Goal: Browse casually: Explore the website without a specific task or goal

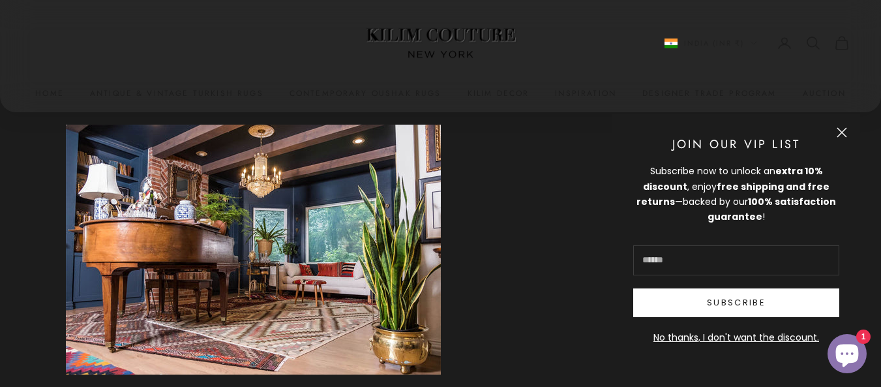
scroll to position [1370, 0]
click at [837, 127] on button "Close" at bounding box center [842, 132] width 10 height 10
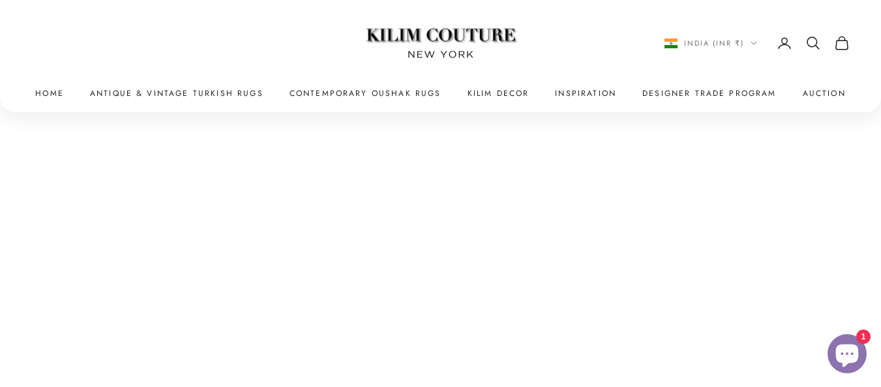
scroll to position [4412, 0]
click at [352, 90] on link "Contemporary Oushak Rugs" at bounding box center [366, 93] width 152 height 13
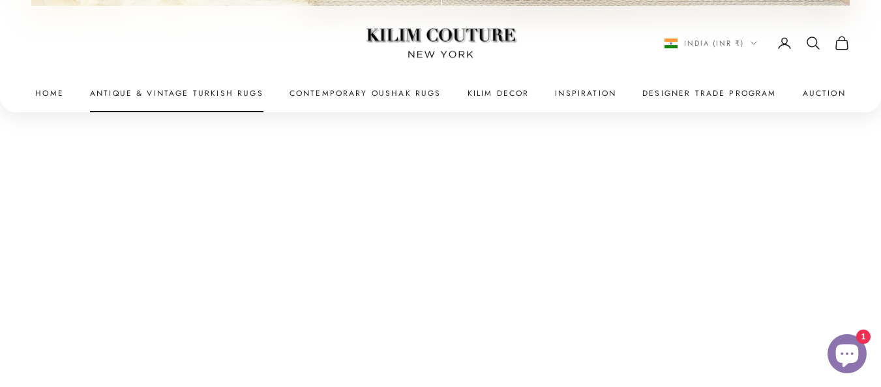
click at [238, 89] on link "Antique & Vintage Turkish Rugs" at bounding box center [176, 93] width 173 height 13
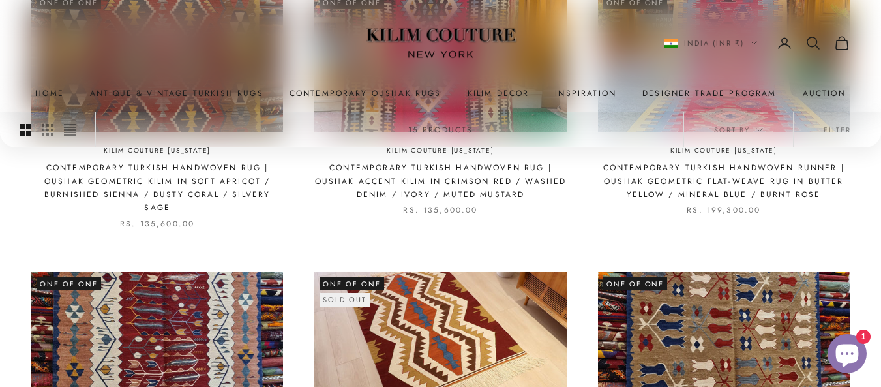
scroll to position [783, 0]
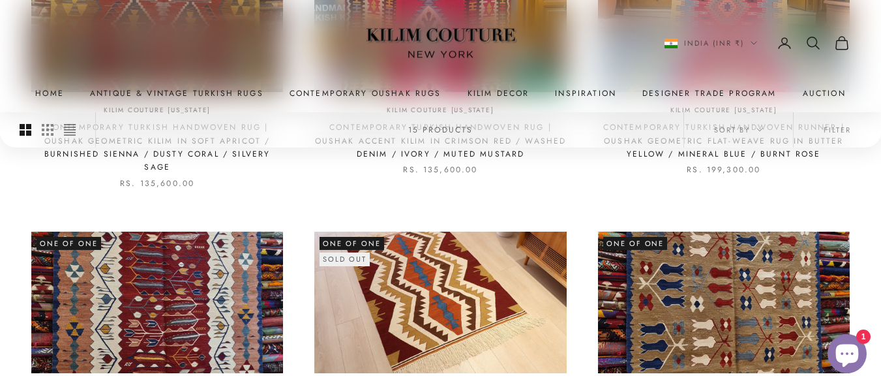
click at [425, 268] on img at bounding box center [440, 303] width 252 height 142
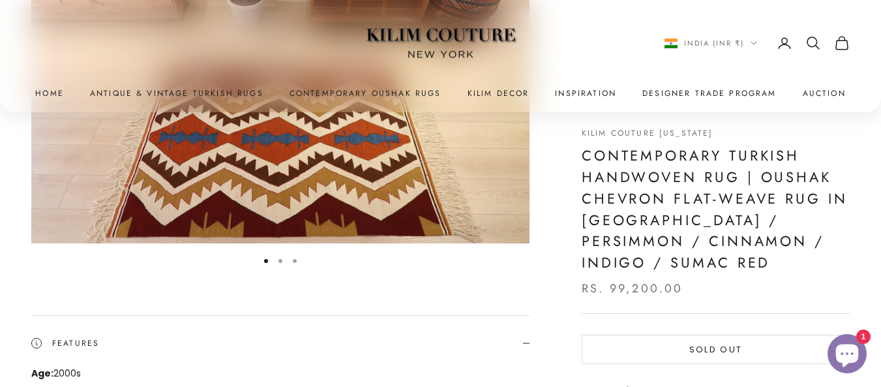
scroll to position [130, 0]
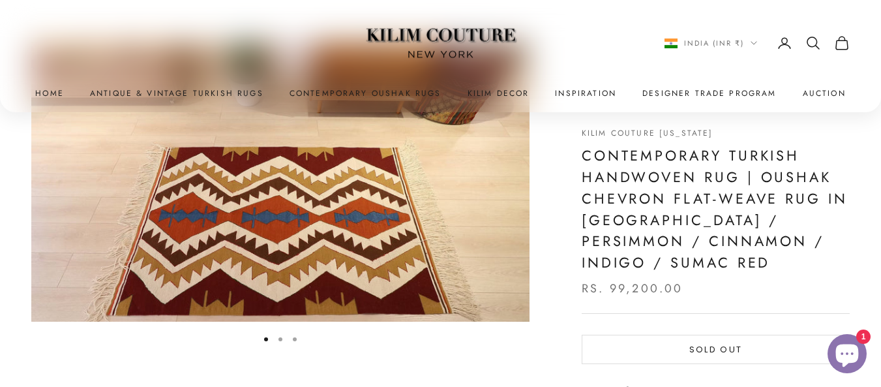
click at [367, 243] on img "Item 1 of 3" at bounding box center [280, 182] width 498 height 280
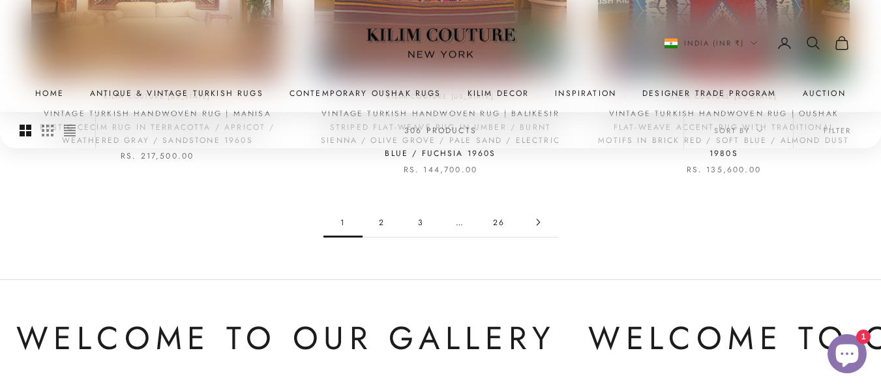
scroll to position [1370, 0]
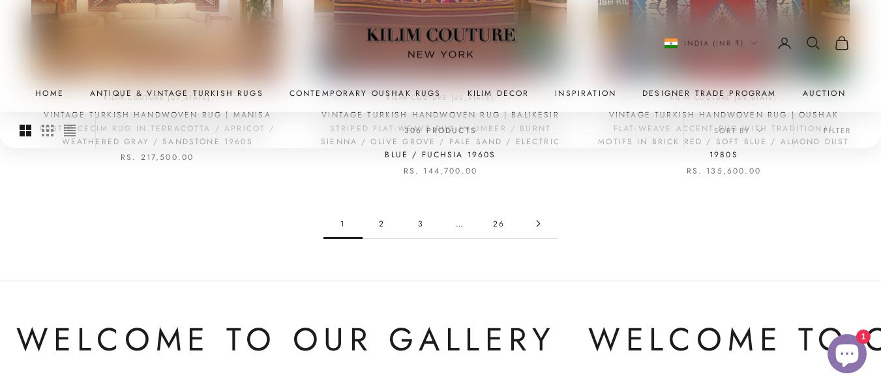
click at [537, 224] on icon "Go to page 2" at bounding box center [538, 223] width 7 height 7
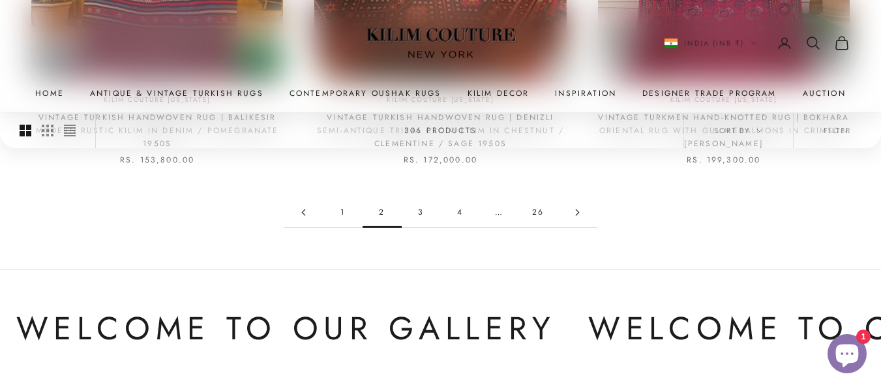
scroll to position [1368, 0]
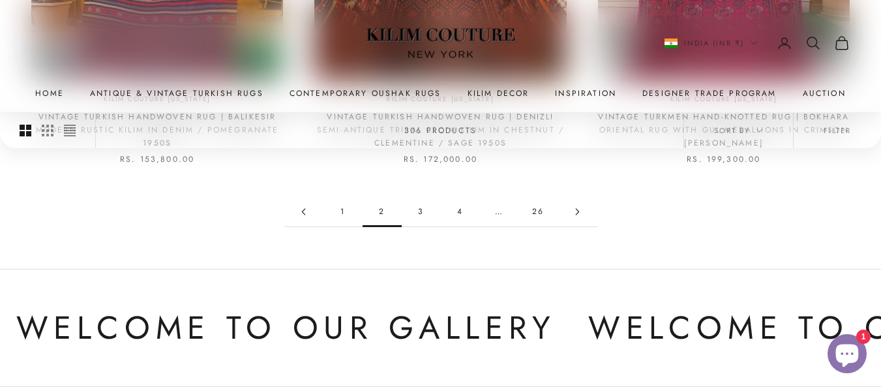
click at [421, 208] on link "3" at bounding box center [421, 211] width 39 height 29
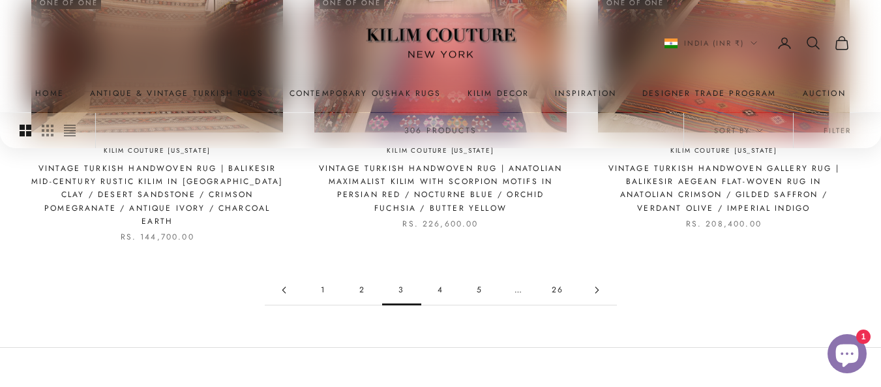
scroll to position [1370, 0]
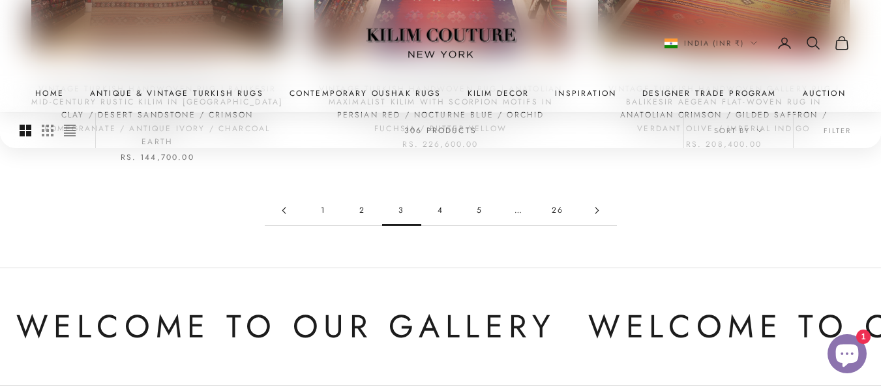
click at [442, 198] on link "4" at bounding box center [440, 210] width 39 height 29
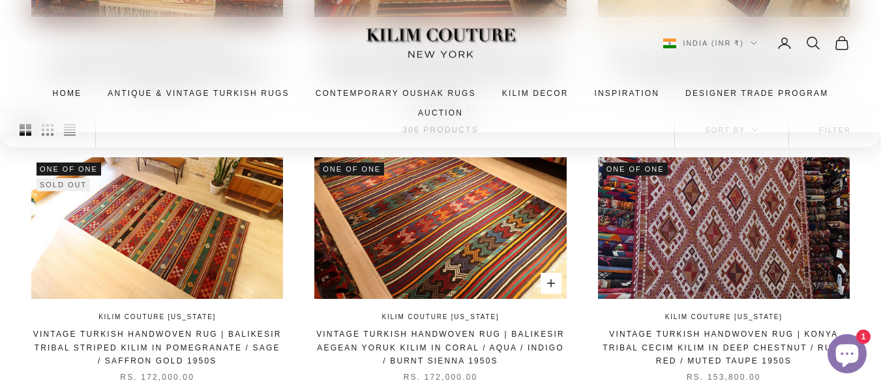
scroll to position [587, 0]
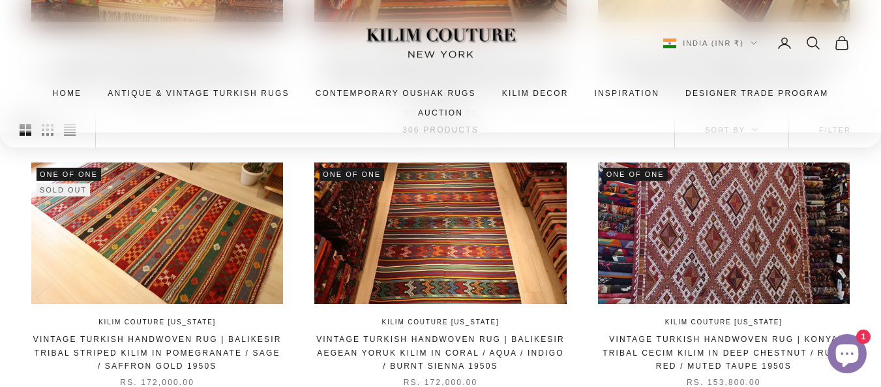
click at [162, 239] on img at bounding box center [157, 233] width 252 height 142
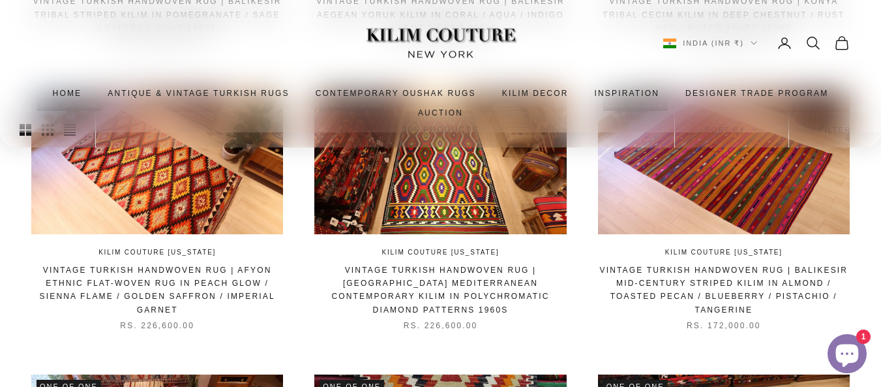
scroll to position [1120, 0]
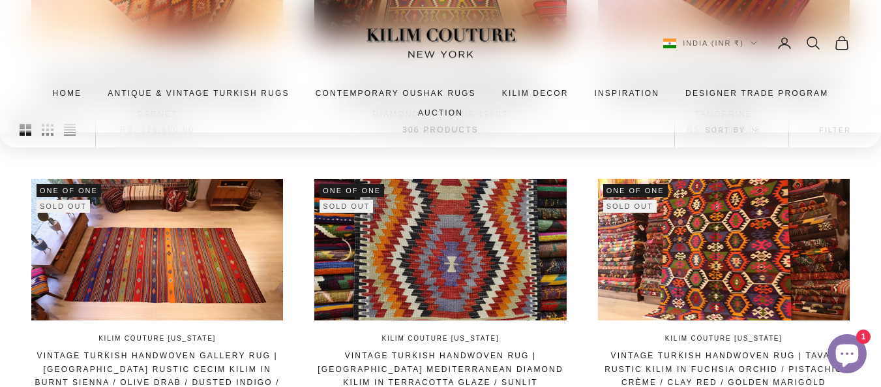
click at [700, 248] on img at bounding box center [724, 250] width 252 height 142
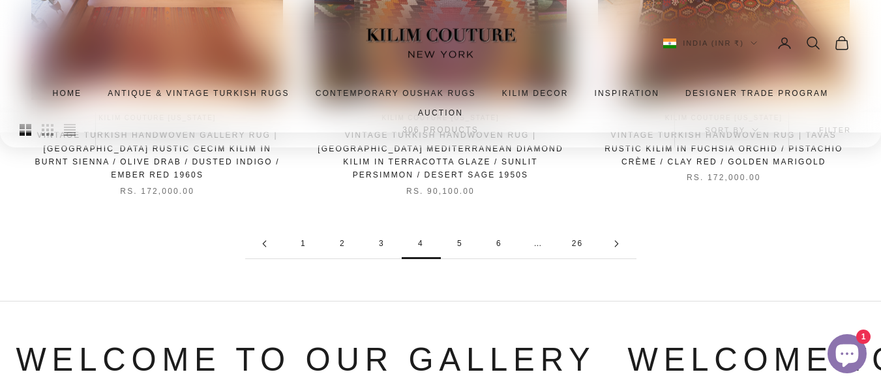
scroll to position [1338, 0]
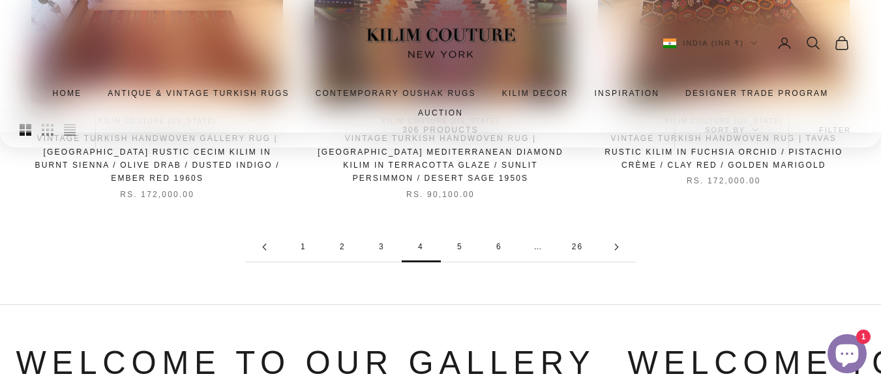
click at [457, 232] on link "5" at bounding box center [460, 246] width 39 height 29
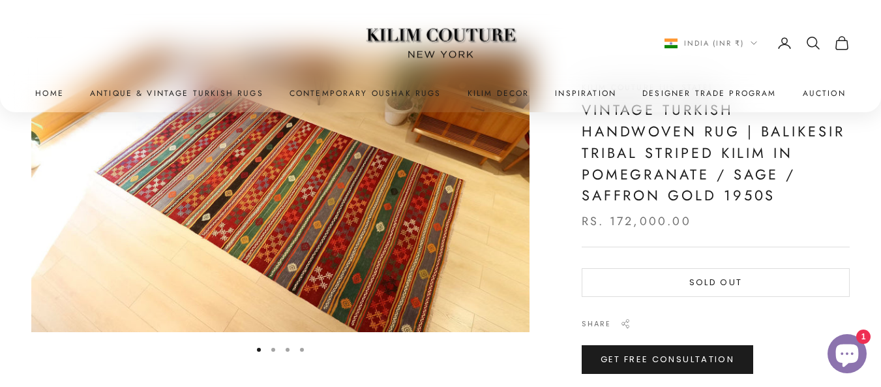
scroll to position [130, 0]
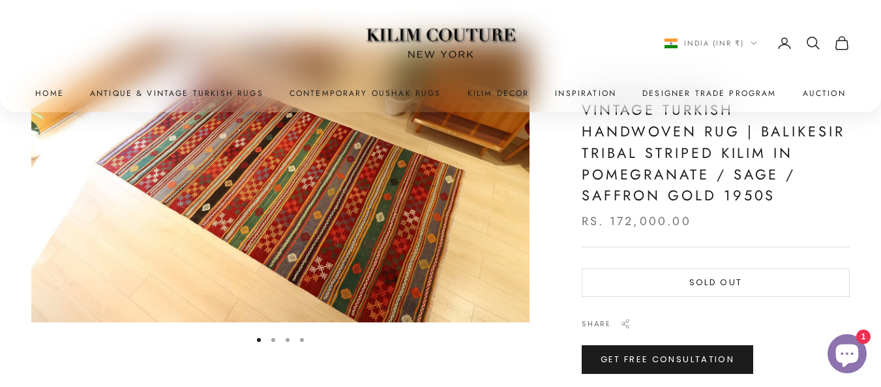
click at [275, 339] on button "Go to item 2" at bounding box center [273, 340] width 4 height 4
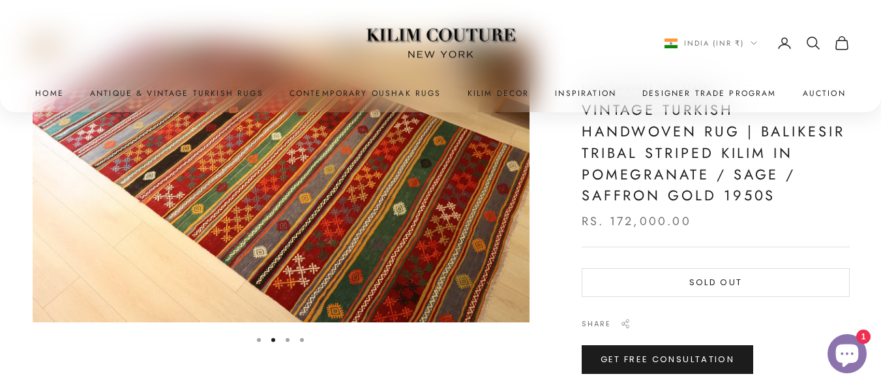
scroll to position [0, 514]
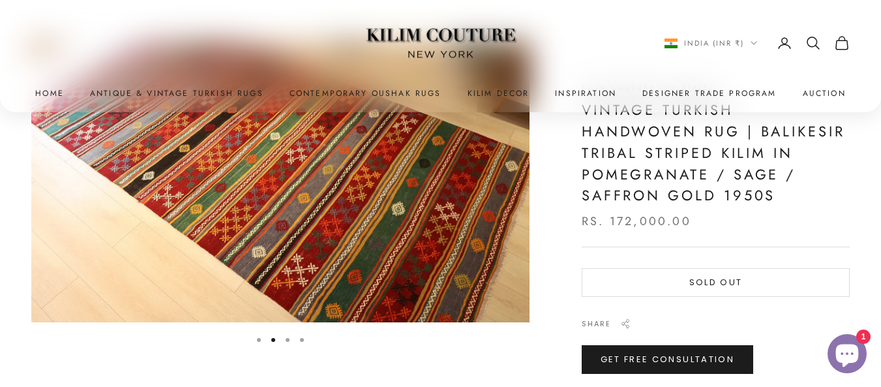
click at [286, 339] on button "Go to item 3" at bounding box center [288, 340] width 4 height 4
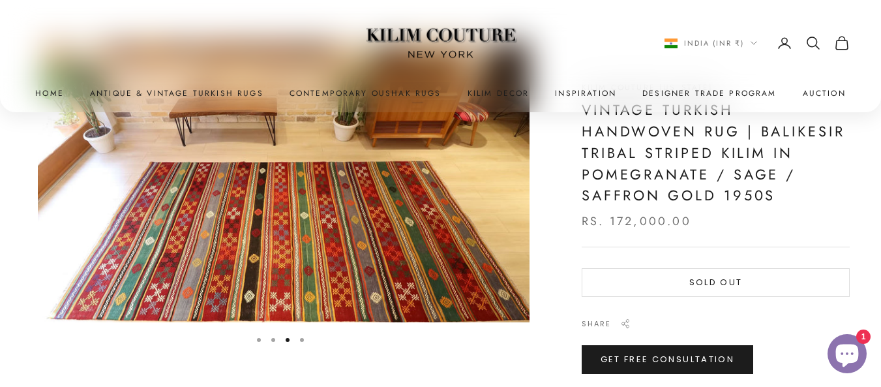
scroll to position [0, 1028]
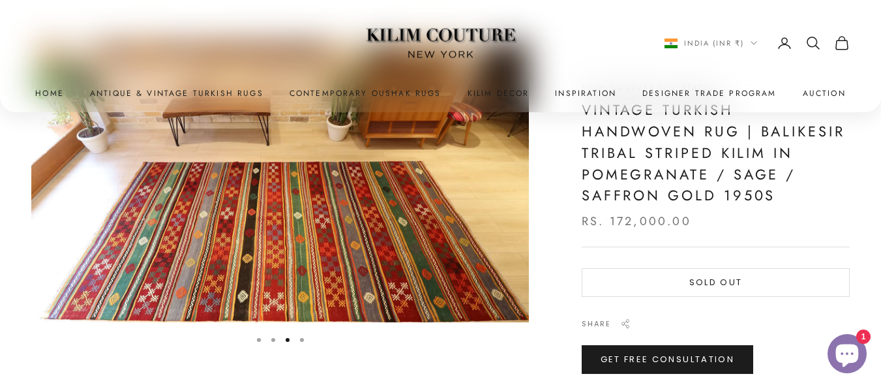
click at [301, 340] on button "Go to item 4" at bounding box center [302, 340] width 4 height 4
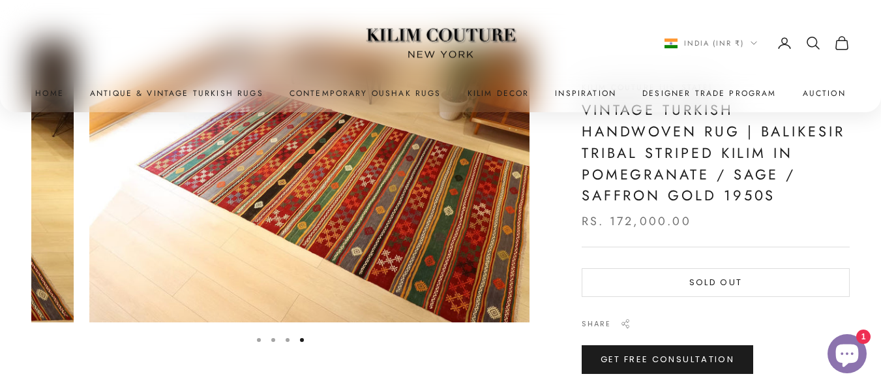
scroll to position [0, 1541]
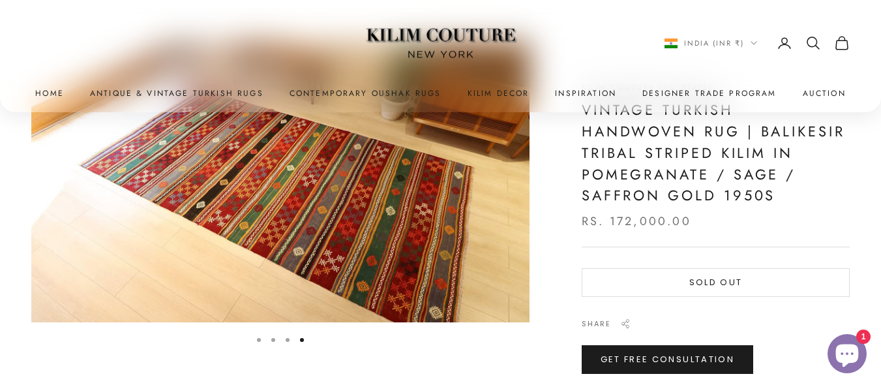
click at [273, 340] on button "Go to item 2" at bounding box center [273, 340] width 4 height 4
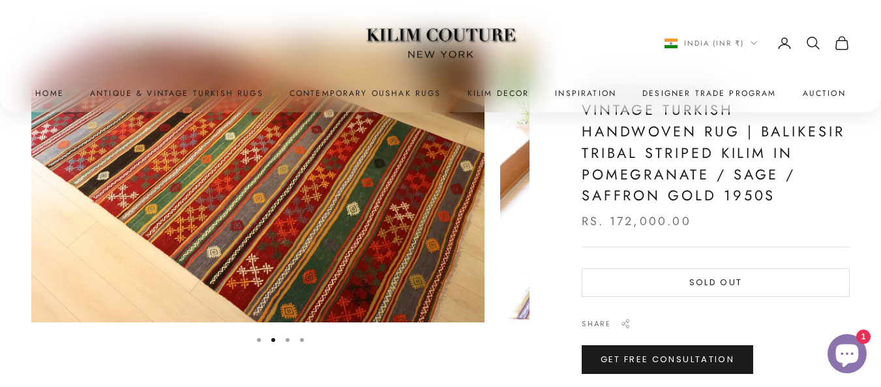
scroll to position [0, 514]
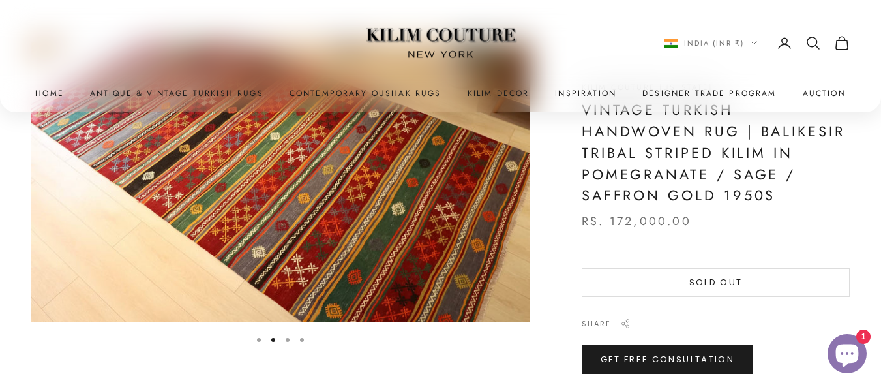
click at [286, 340] on button "Go to item 3" at bounding box center [288, 340] width 4 height 4
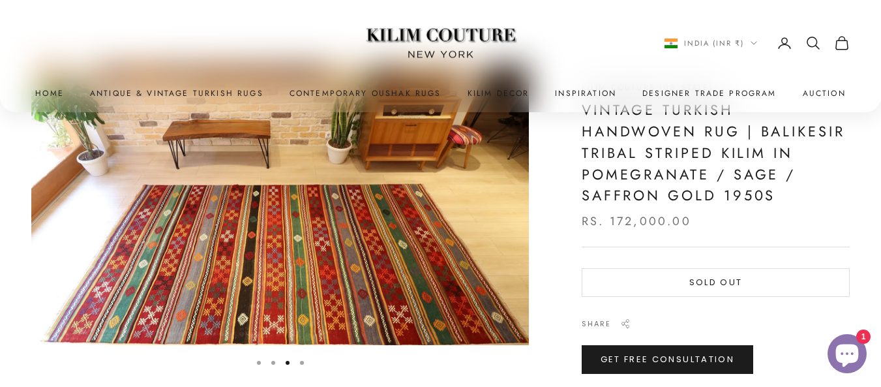
scroll to position [130, 0]
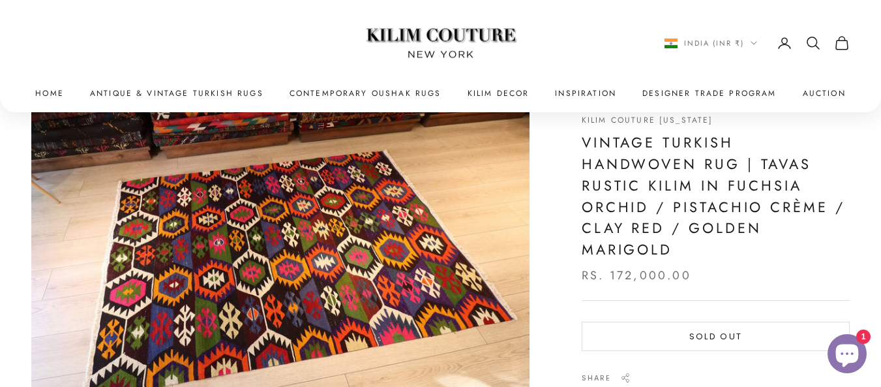
scroll to position [130, 0]
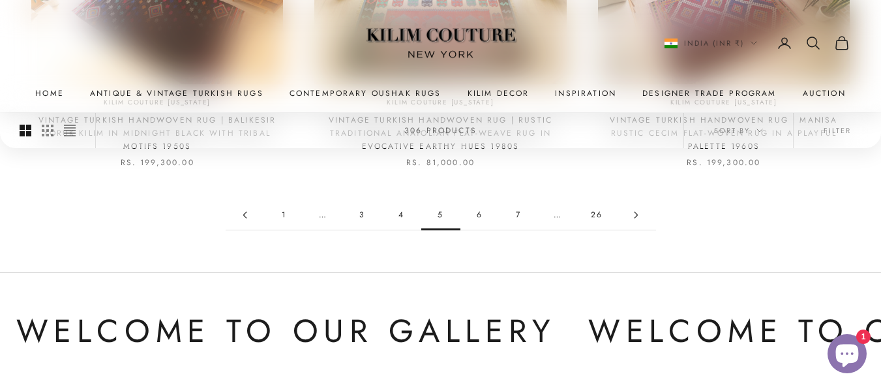
scroll to position [1370, 0]
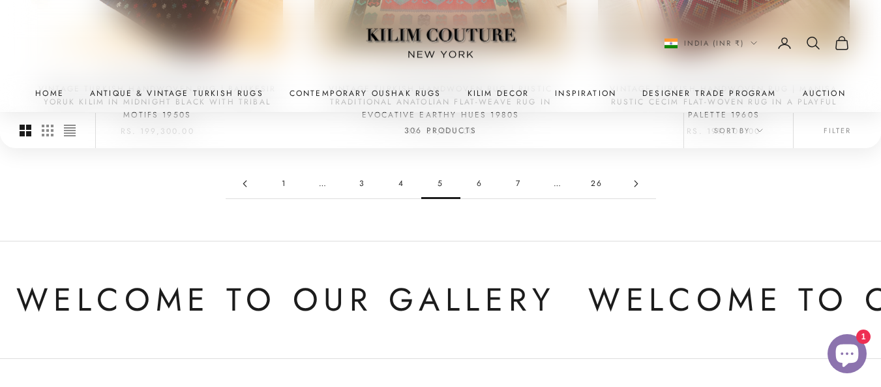
click at [477, 170] on link "6" at bounding box center [479, 183] width 39 height 29
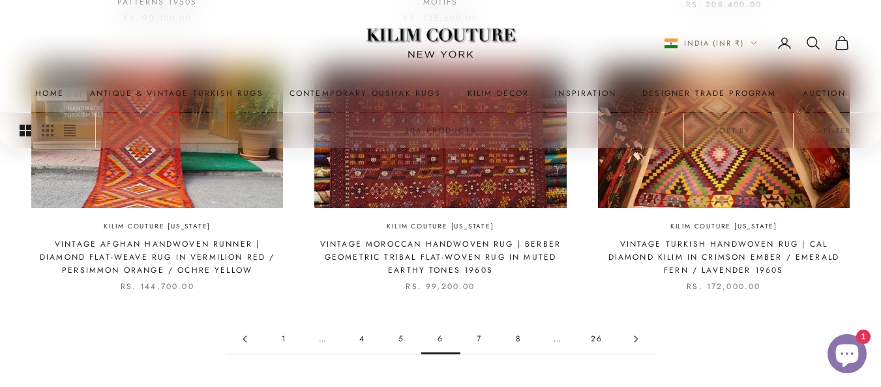
scroll to position [1298, 0]
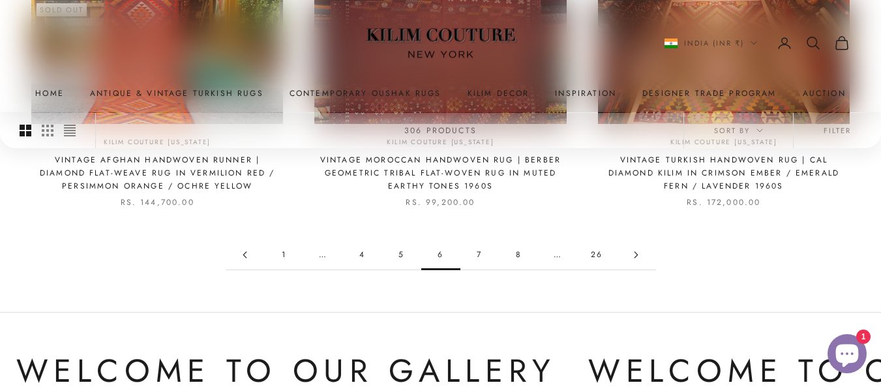
click at [478, 253] on link "7" at bounding box center [479, 254] width 39 height 29
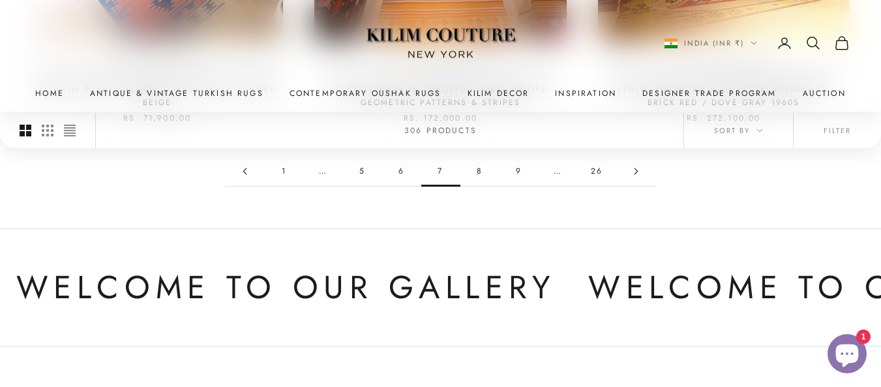
scroll to position [1370, 0]
click at [479, 170] on link "8" at bounding box center [479, 170] width 39 height 29
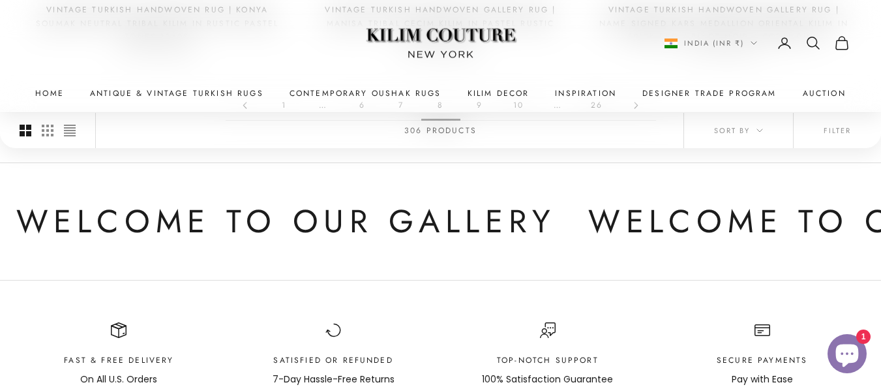
scroll to position [1304, 0]
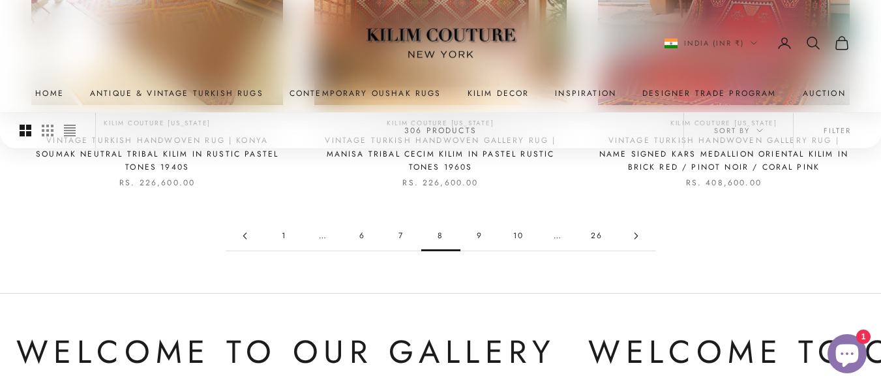
click at [475, 230] on link "9" at bounding box center [479, 235] width 39 height 29
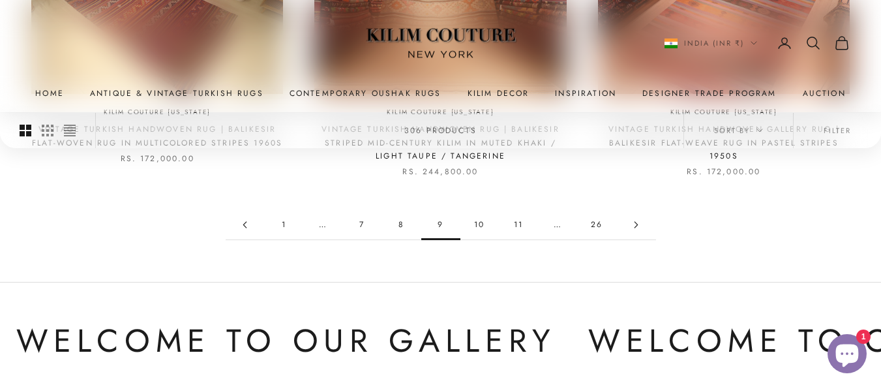
scroll to position [1304, 0]
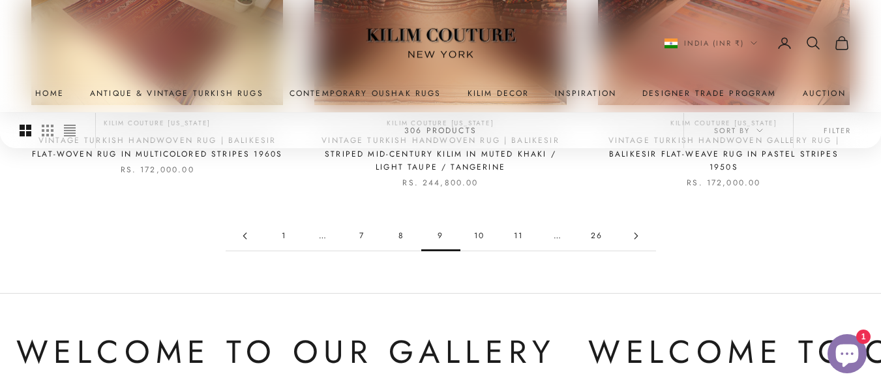
click at [479, 234] on link "10" at bounding box center [479, 235] width 39 height 29
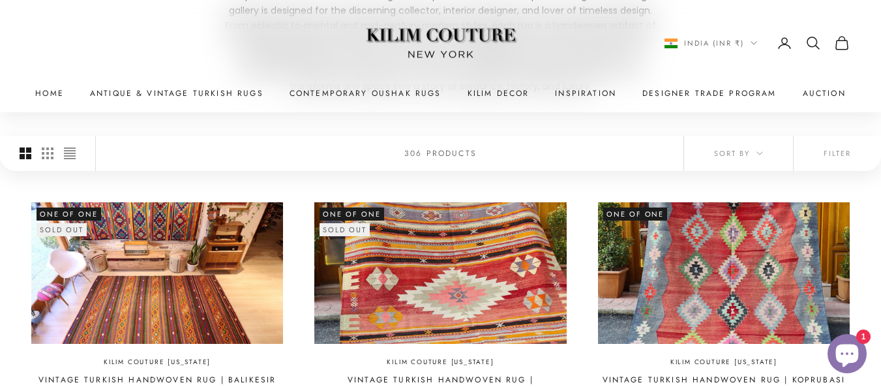
scroll to position [326, 0]
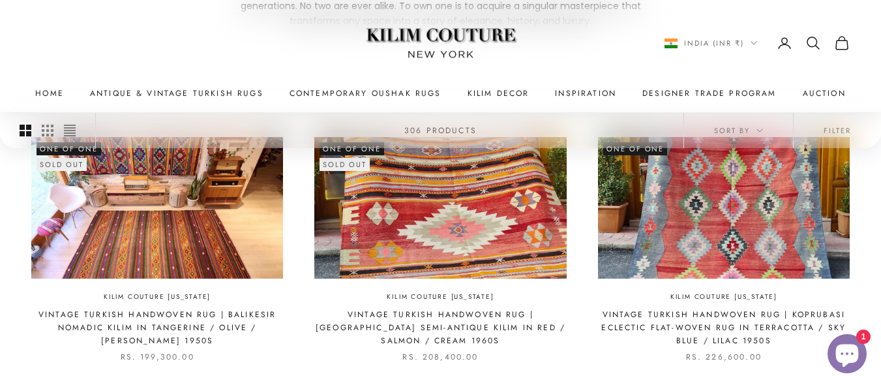
click at [422, 230] on img at bounding box center [440, 208] width 252 height 142
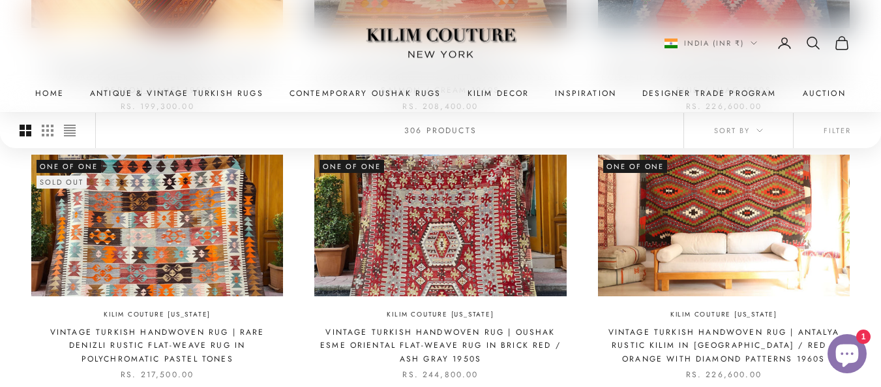
scroll to position [587, 0]
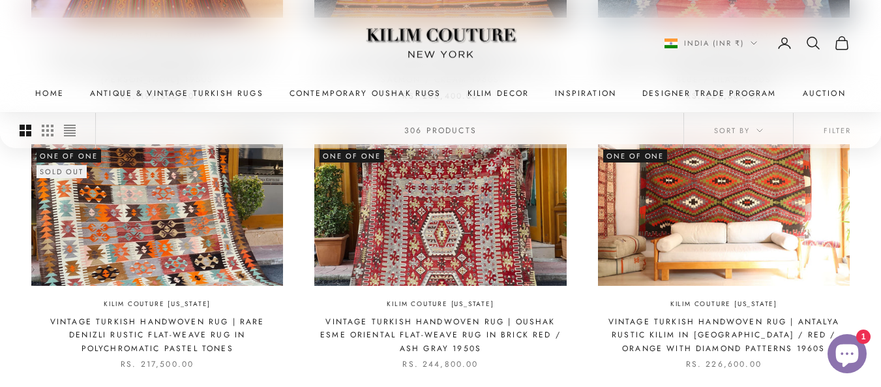
click at [151, 229] on img at bounding box center [157, 215] width 252 height 142
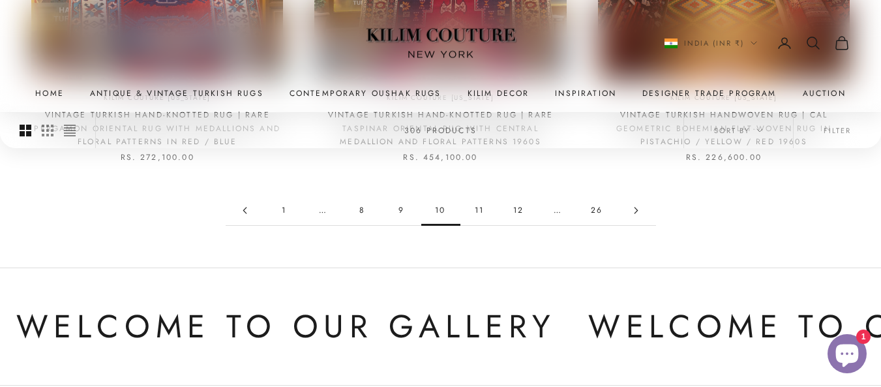
scroll to position [1368, 0]
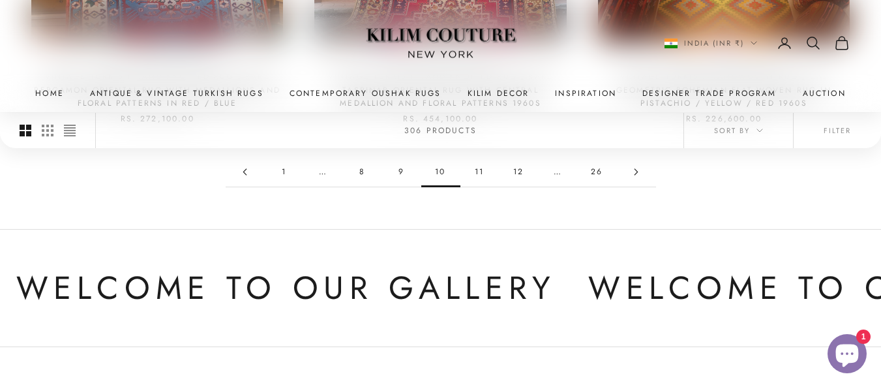
click at [477, 171] on link "11" at bounding box center [479, 171] width 39 height 29
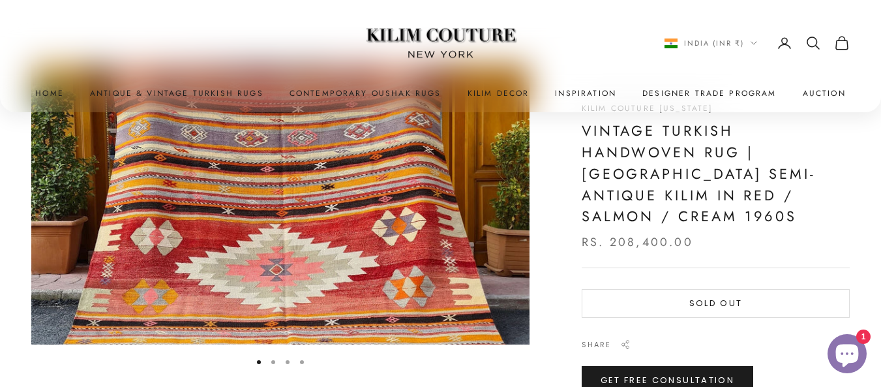
scroll to position [130, 0]
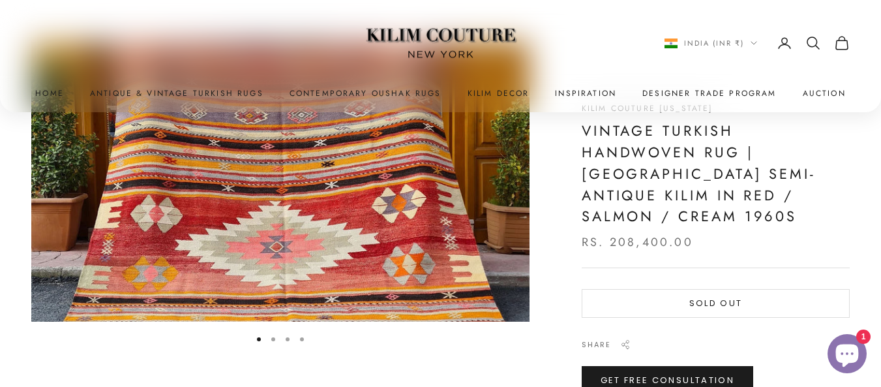
click at [272, 338] on button "Go to item 2" at bounding box center [273, 339] width 4 height 4
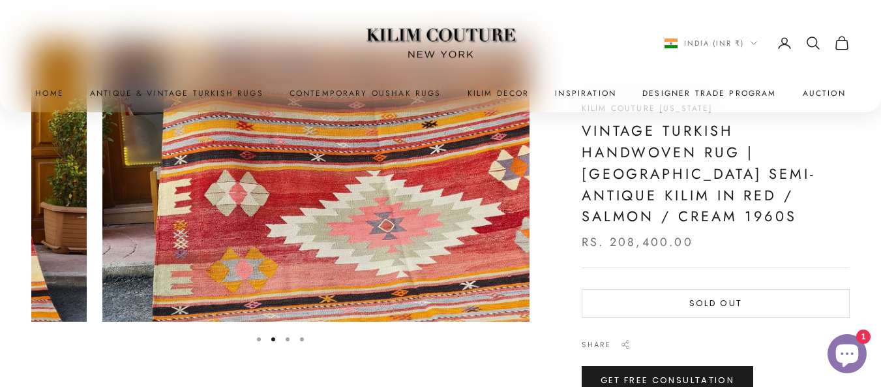
scroll to position [0, 514]
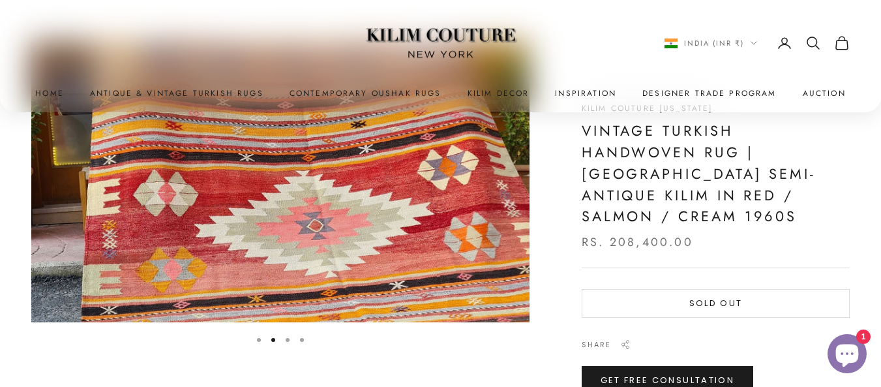
click at [286, 338] on button "Go to item 3" at bounding box center [288, 340] width 4 height 4
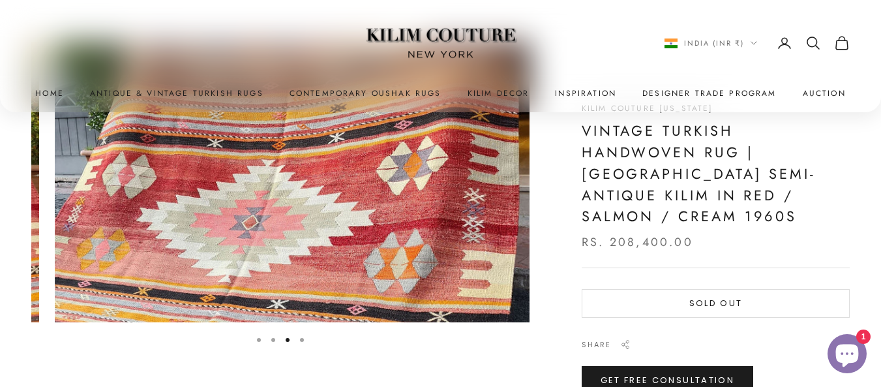
scroll to position [0, 1028]
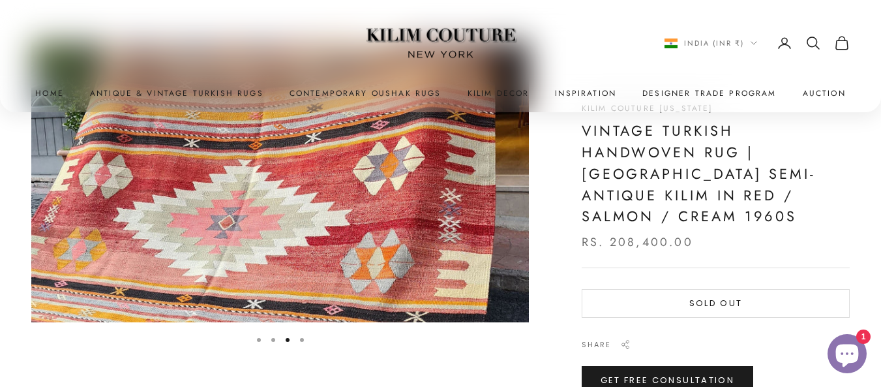
click at [300, 341] on button "Go to item 4" at bounding box center [302, 340] width 4 height 4
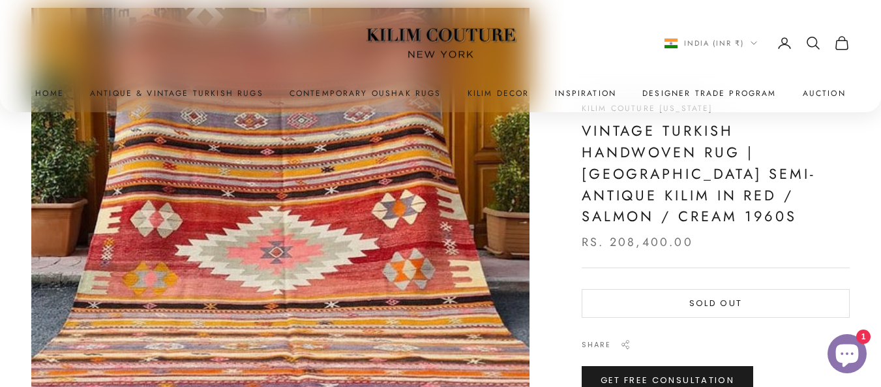
scroll to position [196, 0]
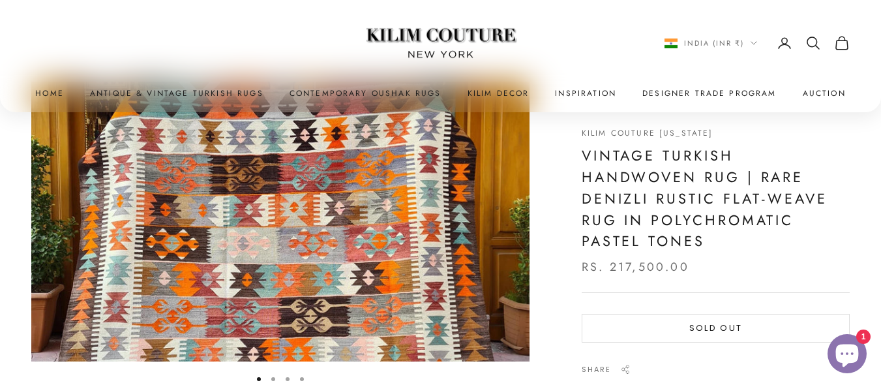
scroll to position [65, 0]
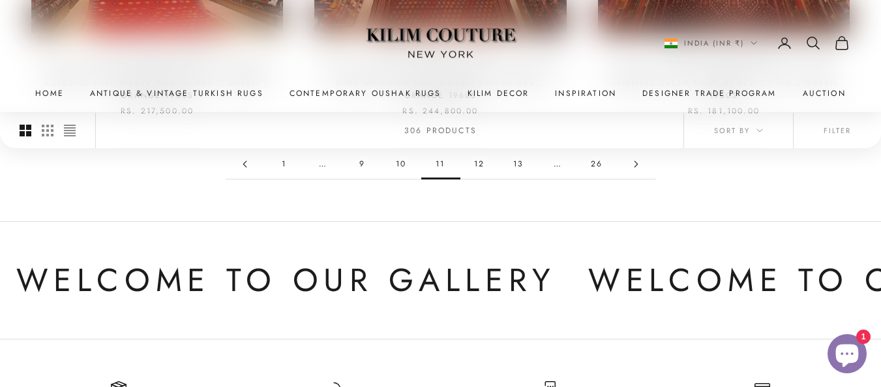
scroll to position [1304, 0]
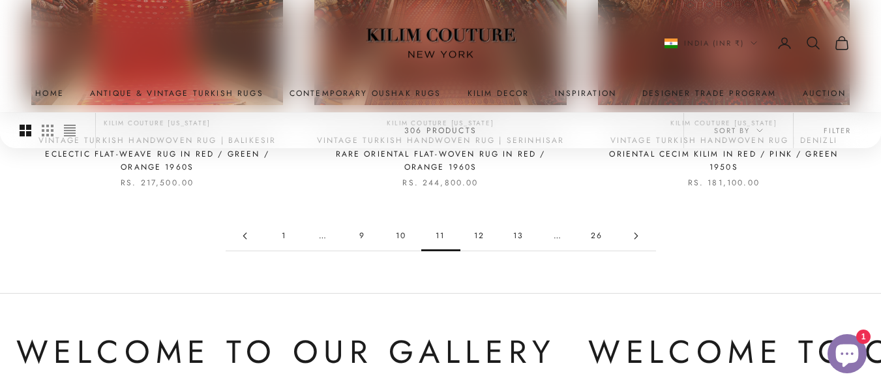
click at [479, 233] on link "12" at bounding box center [479, 235] width 39 height 29
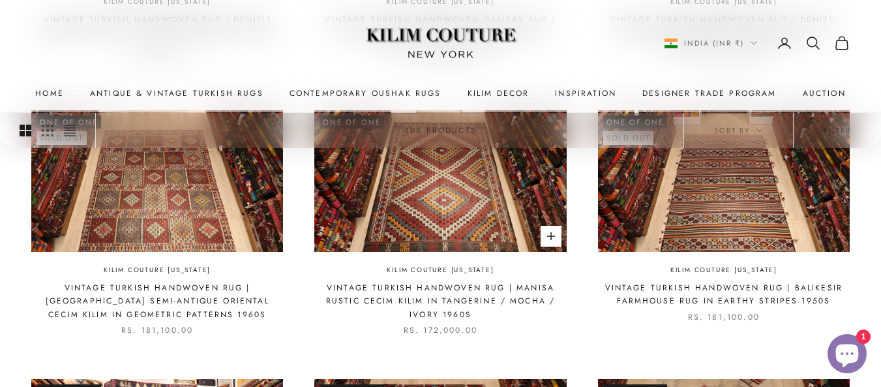
scroll to position [912, 0]
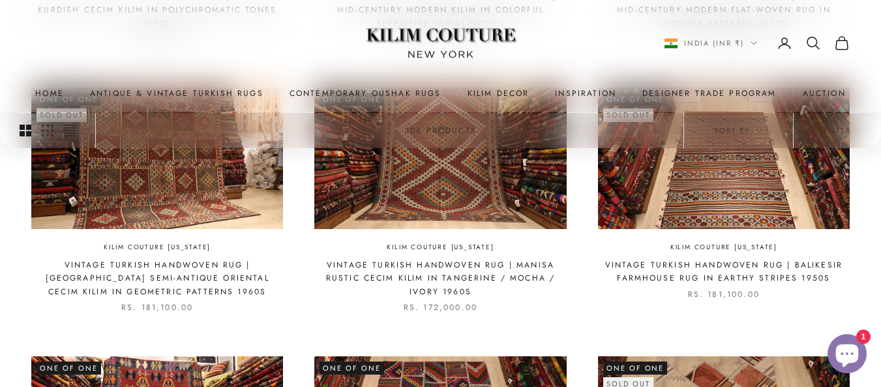
click at [198, 197] on img at bounding box center [157, 158] width 252 height 142
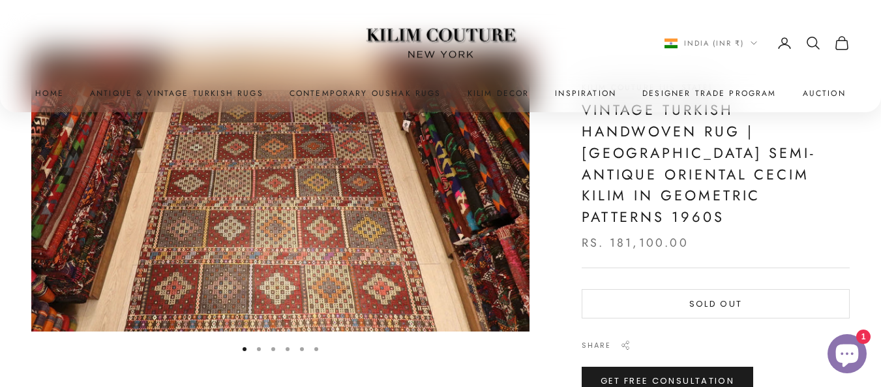
scroll to position [130, 0]
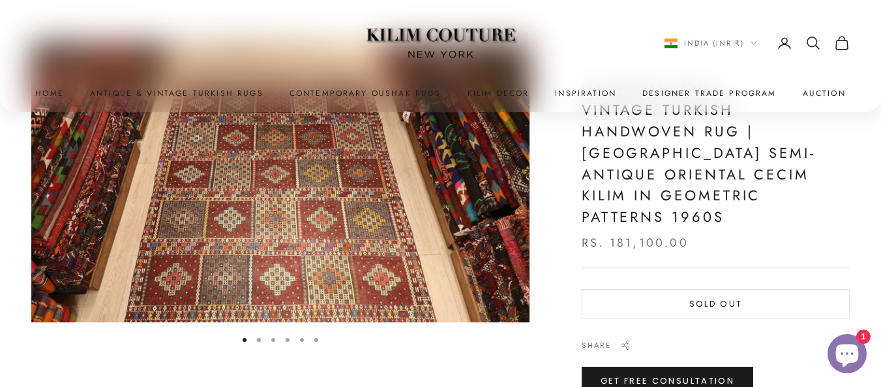
click at [261, 338] on button "Go to item 2" at bounding box center [259, 340] width 4 height 4
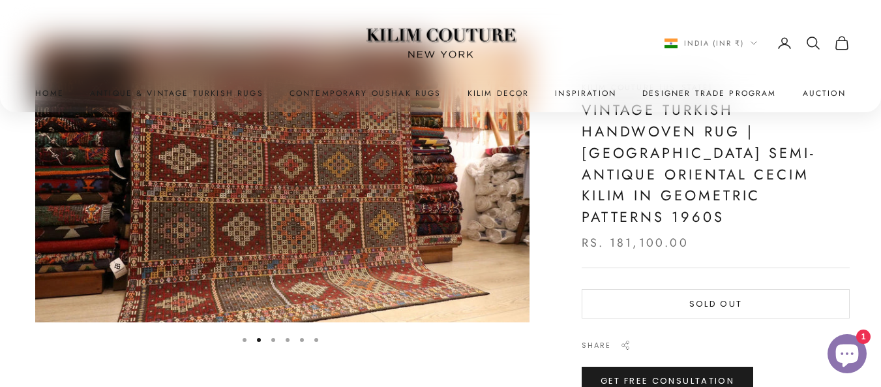
scroll to position [0, 514]
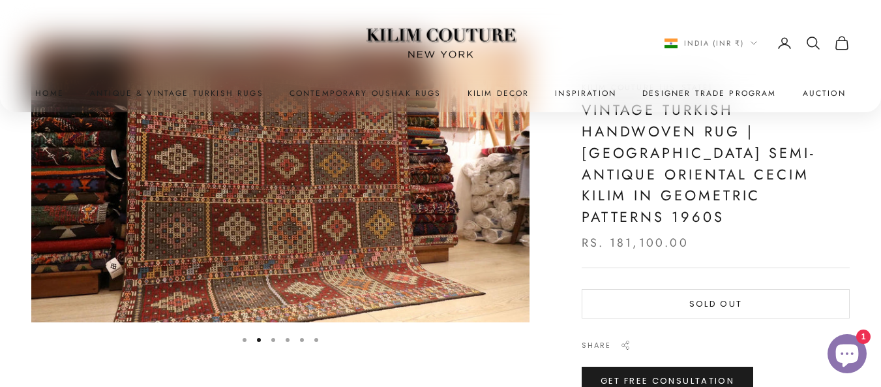
click at [271, 341] on button "Go to item 3" at bounding box center [273, 340] width 4 height 4
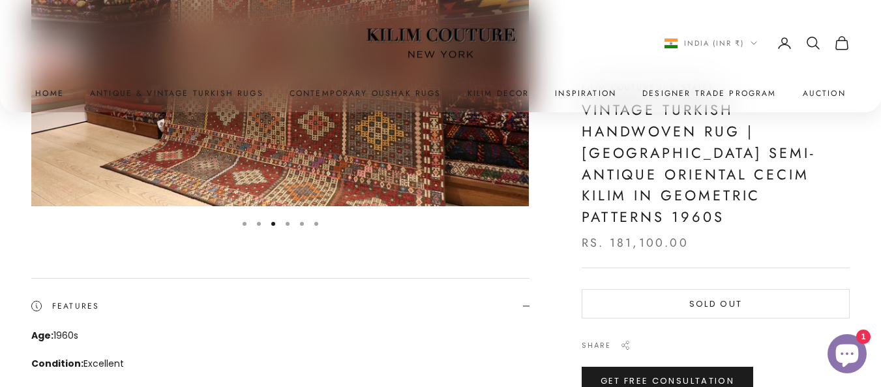
scroll to position [261, 0]
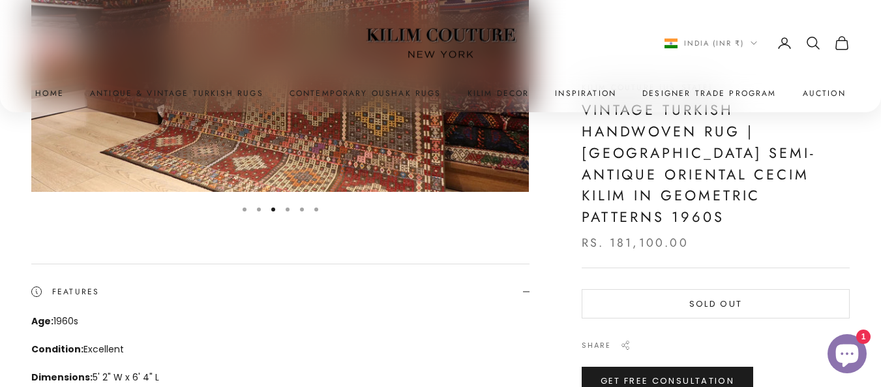
click at [286, 209] on button "Go to item 4" at bounding box center [288, 209] width 4 height 4
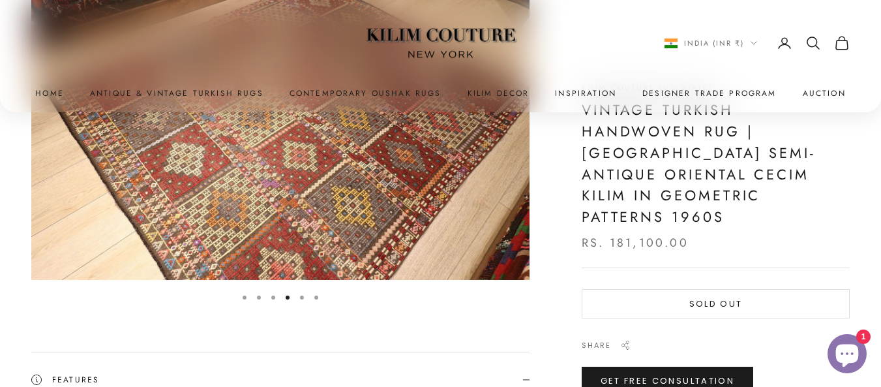
scroll to position [196, 0]
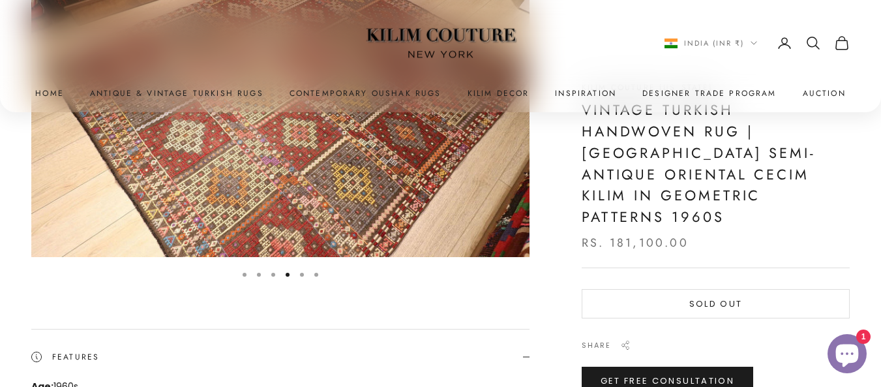
click at [301, 275] on button "Go to item 5" at bounding box center [302, 275] width 4 height 4
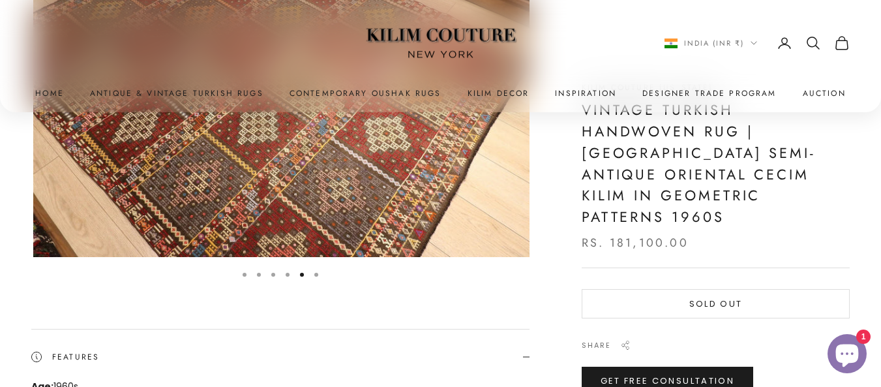
scroll to position [0, 2055]
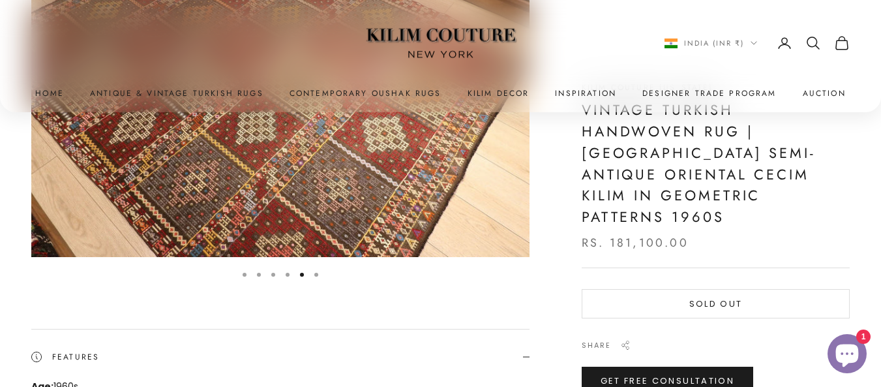
click at [318, 273] on button "Go to item 6" at bounding box center [316, 275] width 4 height 4
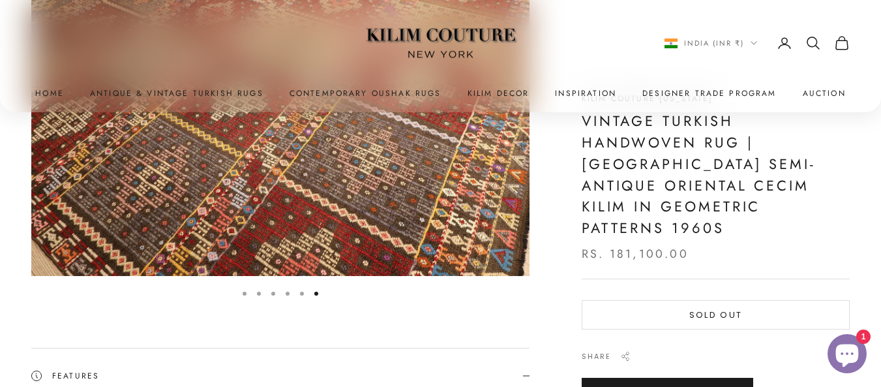
scroll to position [261, 0]
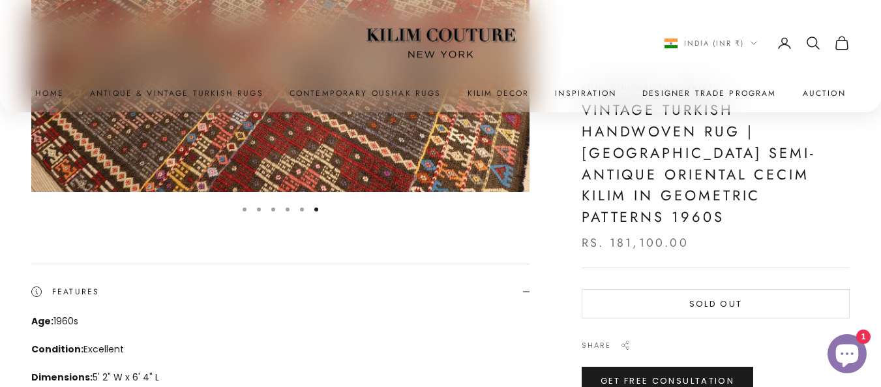
click at [300, 208] on button "Go to item 5" at bounding box center [302, 209] width 4 height 4
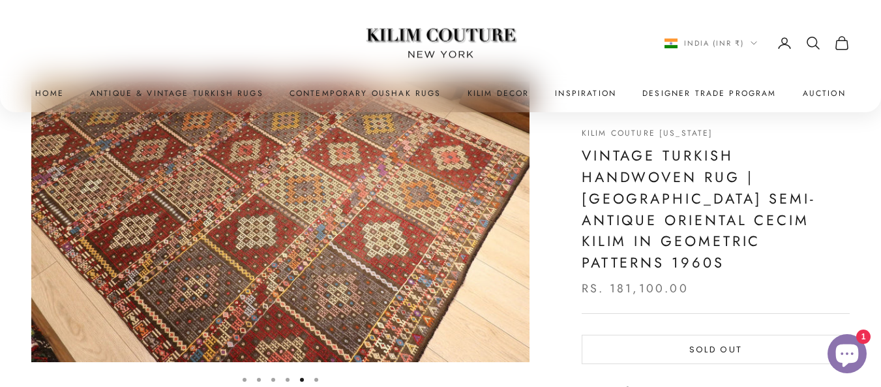
scroll to position [65, 0]
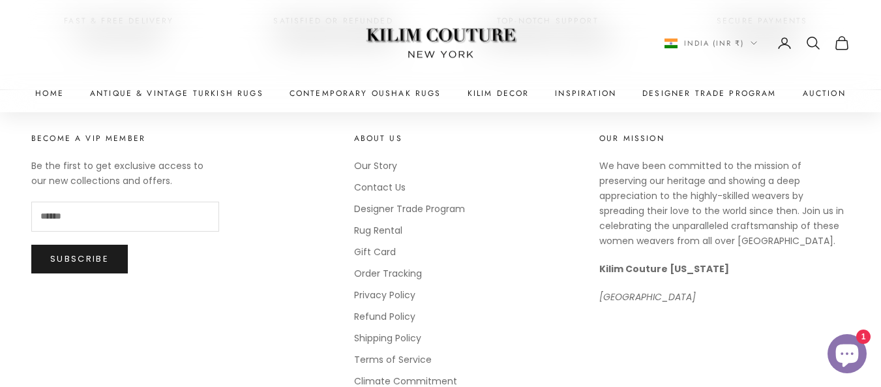
scroll to position [1769, 0]
